Goal: Transaction & Acquisition: Purchase product/service

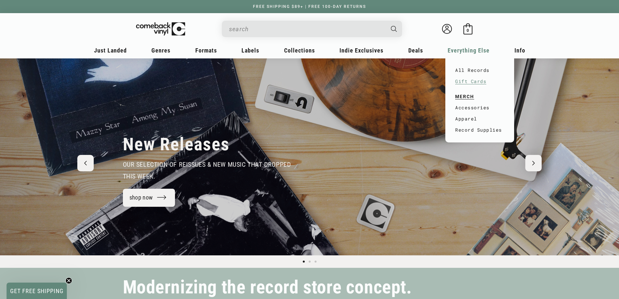
click at [469, 82] on link "Gift Cards" at bounding box center [479, 81] width 49 height 11
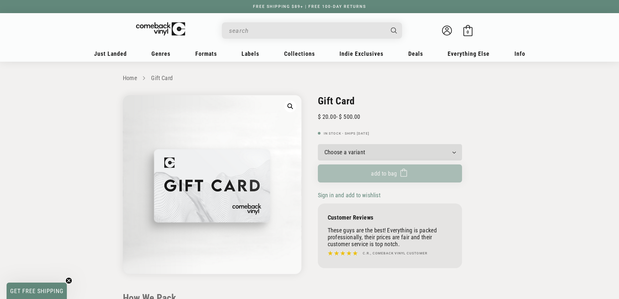
click at [392, 151] on select "Choose a variant $20.00 $25.00 $30.00 $40.00 $50.00 $75.00 $100.00 $125.00 $150…" at bounding box center [390, 152] width 144 height 16
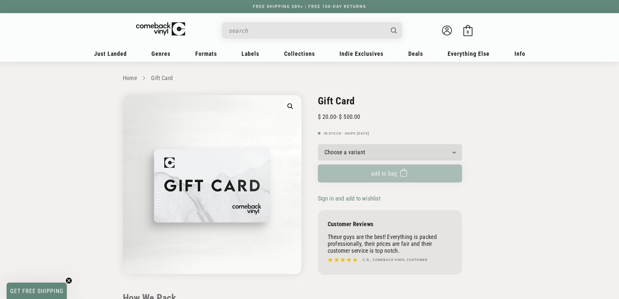
select select "$40.00"
click at [318, 144] on select "Choose a variant $20.00 $25.00 $30.00 $40.00 $50.00 $75.00 $100.00 $125.00 $150…" at bounding box center [390, 152] width 144 height 16
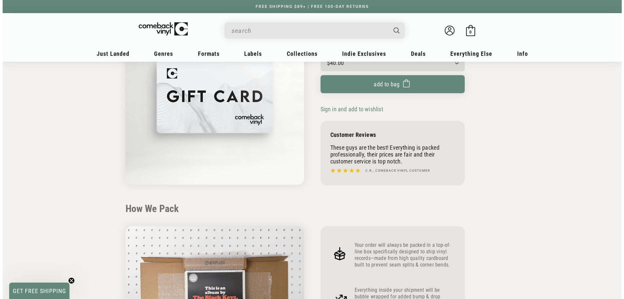
scroll to position [95, 0]
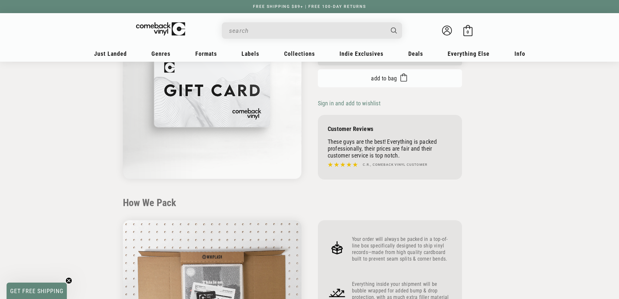
click at [384, 78] on span "Add to bag" at bounding box center [384, 78] width 26 height 7
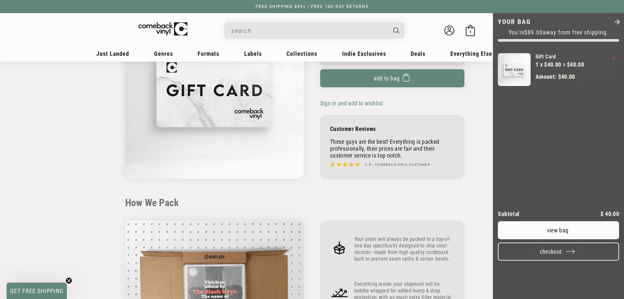
click at [529, 260] on button "Checkout" at bounding box center [558, 251] width 121 height 18
